Goal: Information Seeking & Learning: Learn about a topic

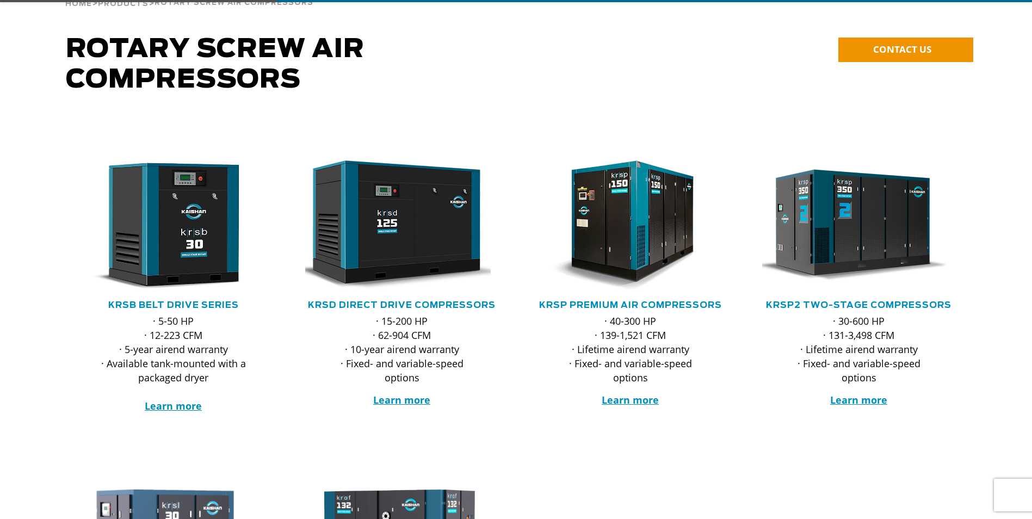
scroll to position [109, 0]
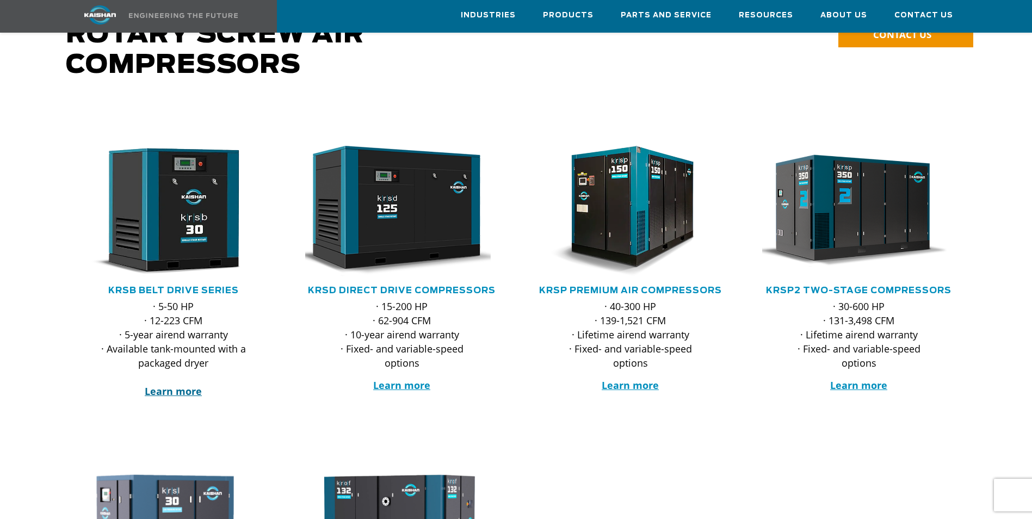
click at [193, 385] on strong "Learn more" at bounding box center [173, 391] width 57 height 13
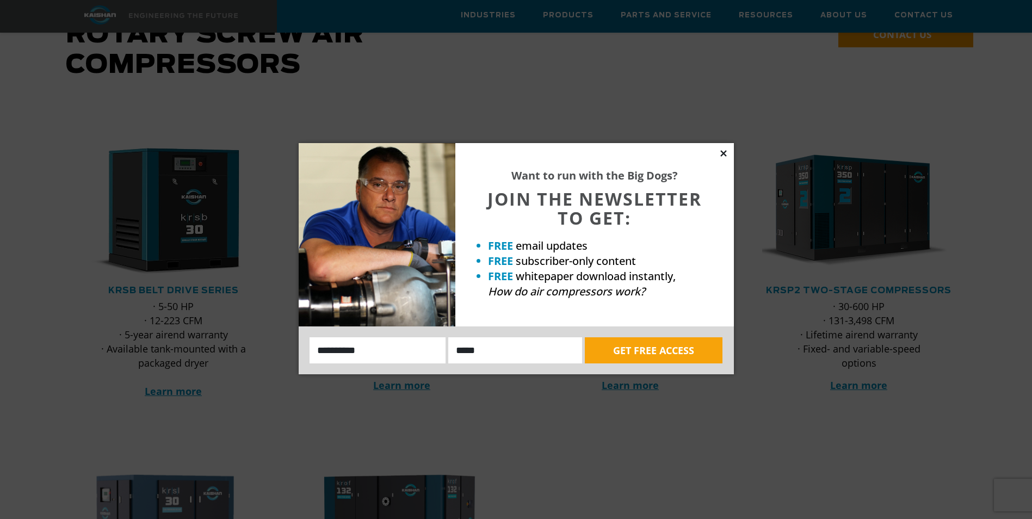
click at [724, 158] on div "Want to run with the Big Dogs? JOIN THE NEWSLETTER TO GET: FREE email updates F…" at bounding box center [516, 258] width 435 height 231
drag, startPoint x: 724, startPoint y: 158, endPoint x: 720, endPoint y: 151, distance: 7.6
click at [720, 151] on icon at bounding box center [724, 154] width 10 height 10
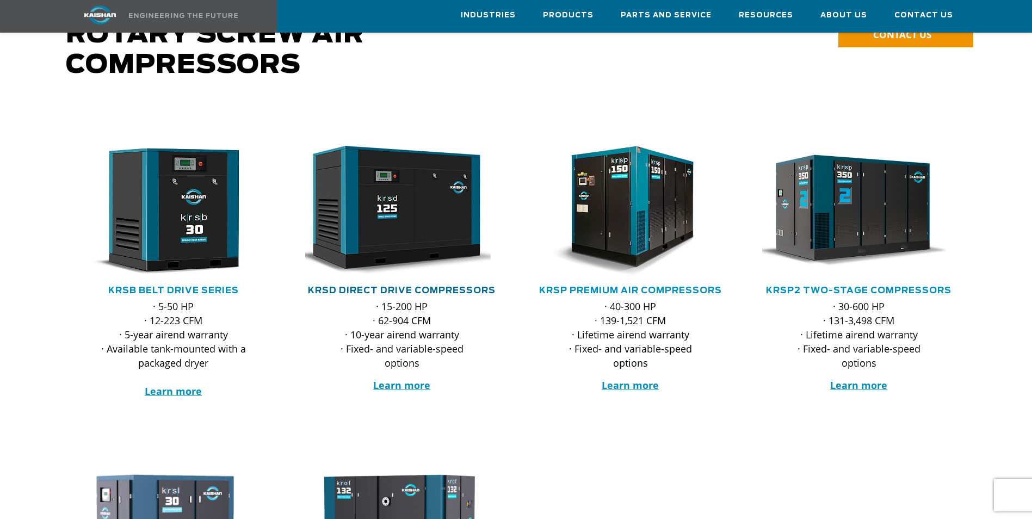
scroll to position [163, 0]
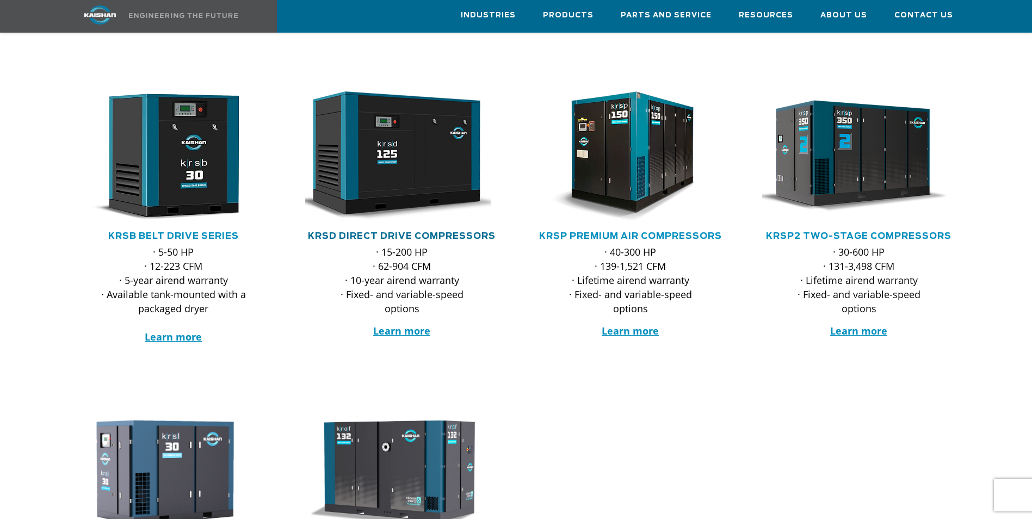
click at [432, 232] on link "KRSD Direct Drive Compressors" at bounding box center [402, 236] width 188 height 9
click at [636, 324] on strong "Learn more" at bounding box center [630, 330] width 57 height 13
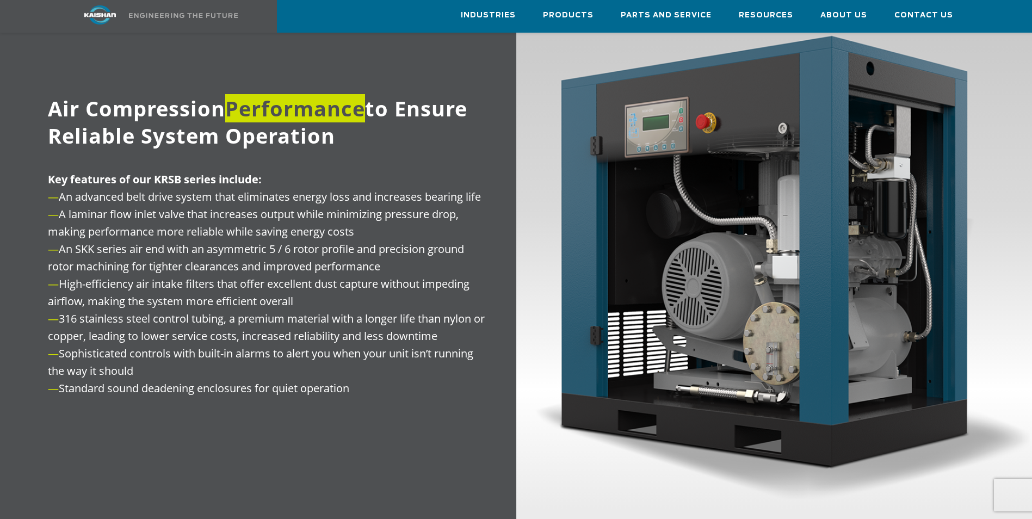
scroll to position [1306, 0]
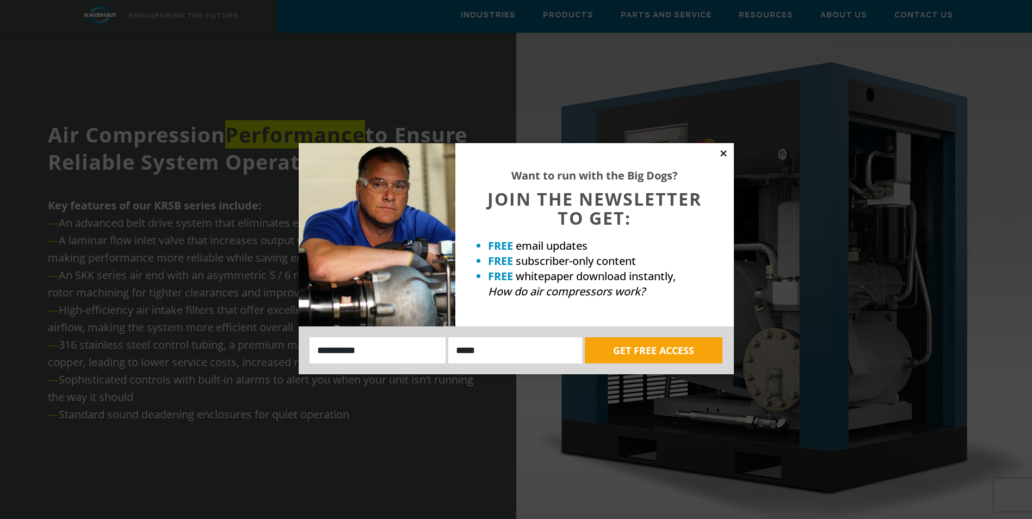
click at [726, 149] on icon at bounding box center [724, 154] width 10 height 10
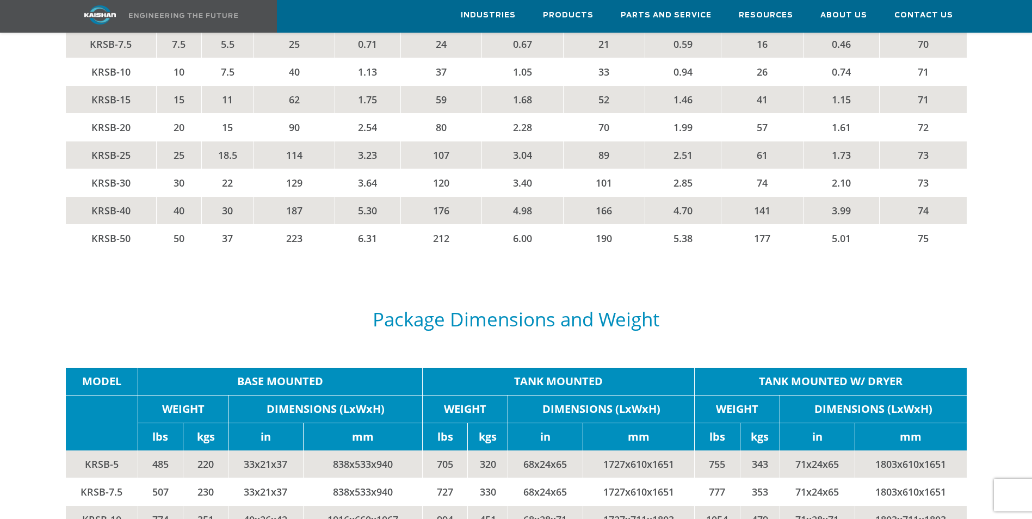
scroll to position [1904, 0]
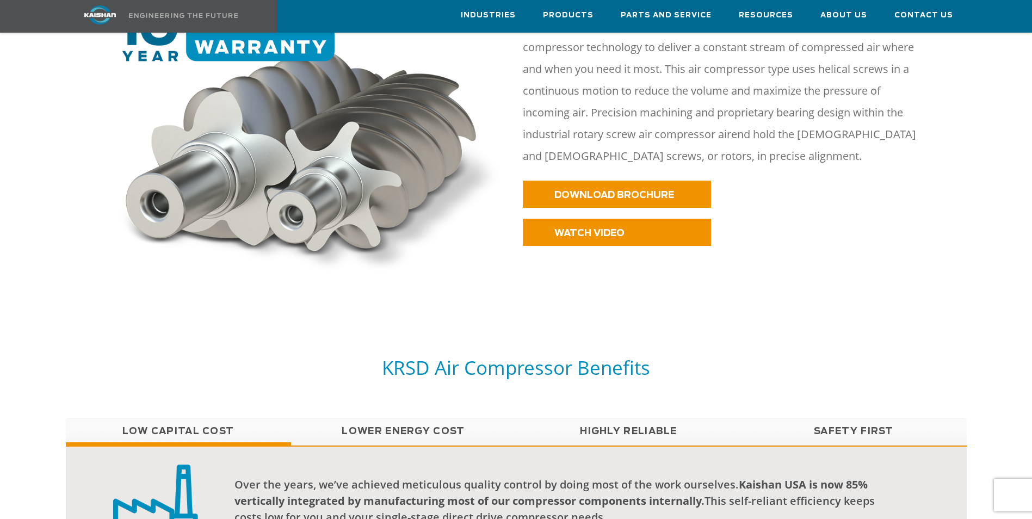
scroll to position [381, 0]
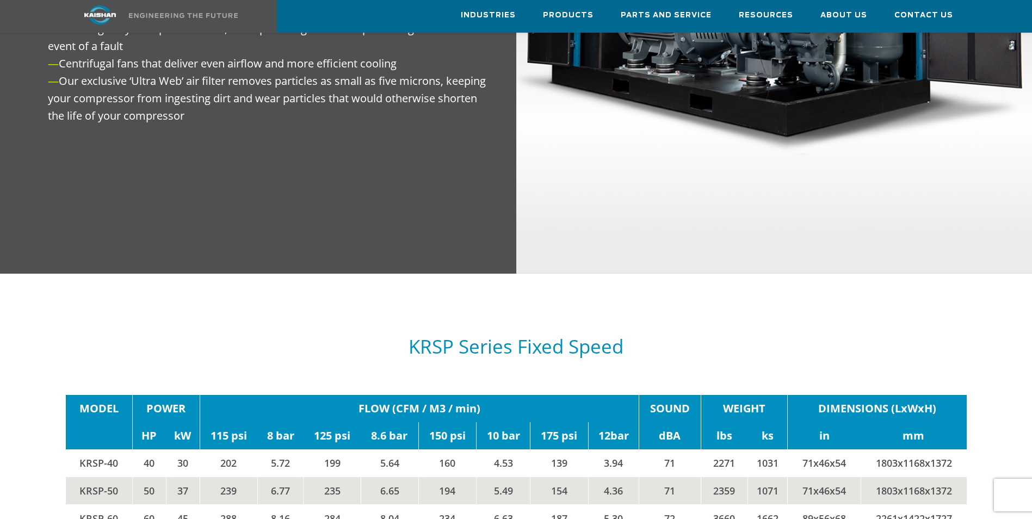
scroll to position [1360, 0]
